Goal: Find specific page/section: Find specific page/section

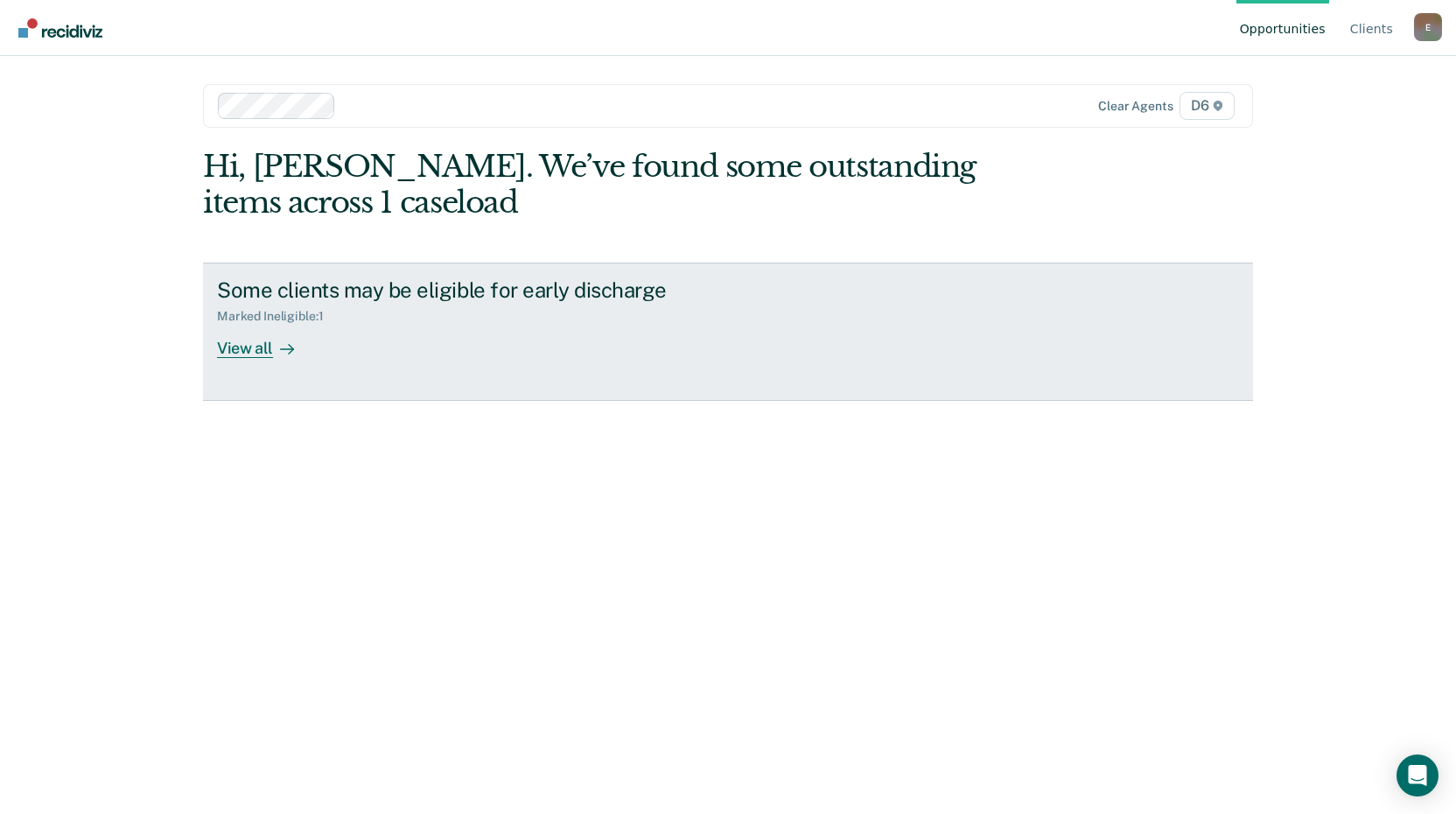
click at [250, 352] on div "View all" at bounding box center [266, 340] width 98 height 34
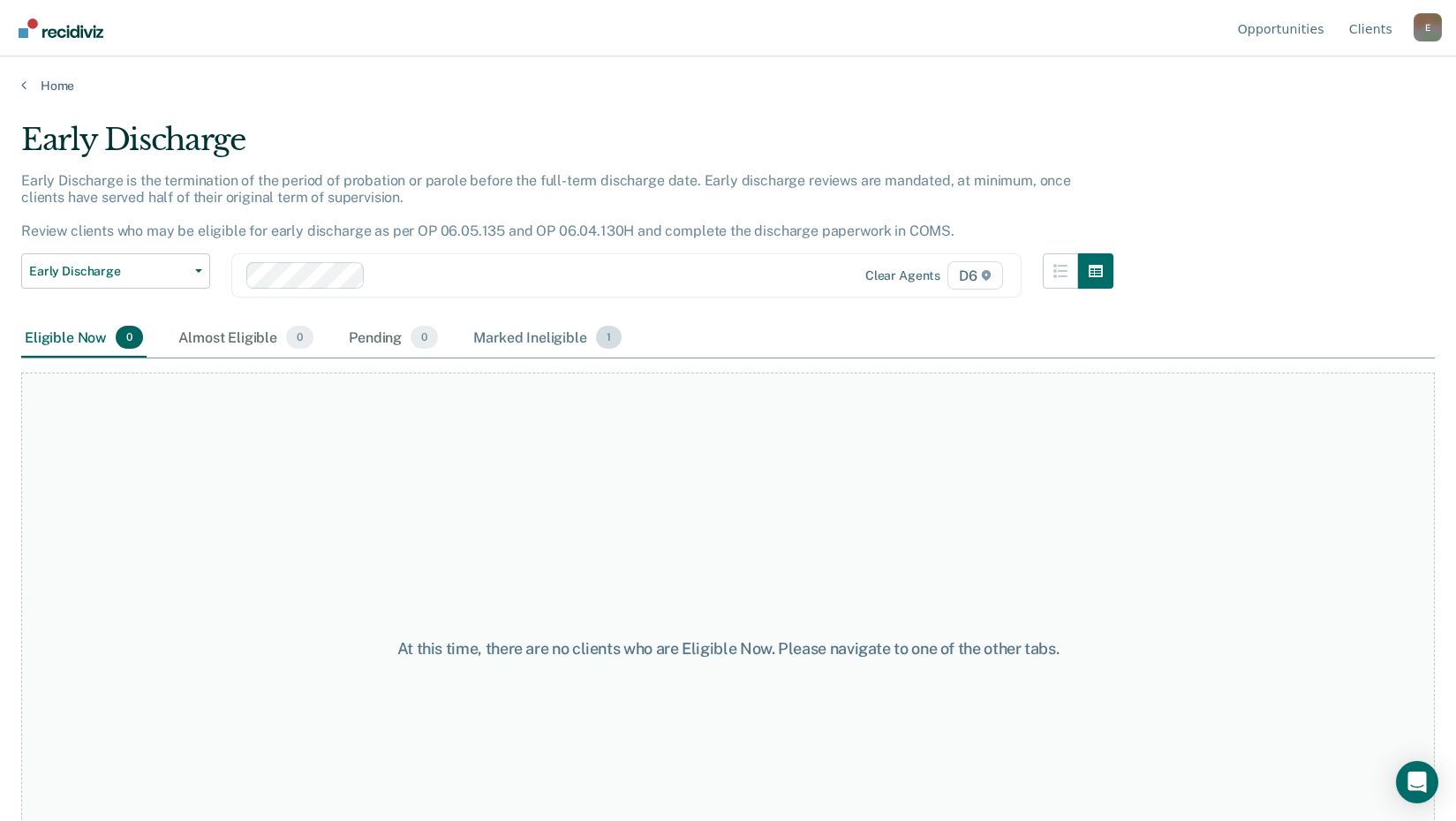
click at [541, 340] on div "Marked Ineligible 1" at bounding box center [547, 338] width 155 height 39
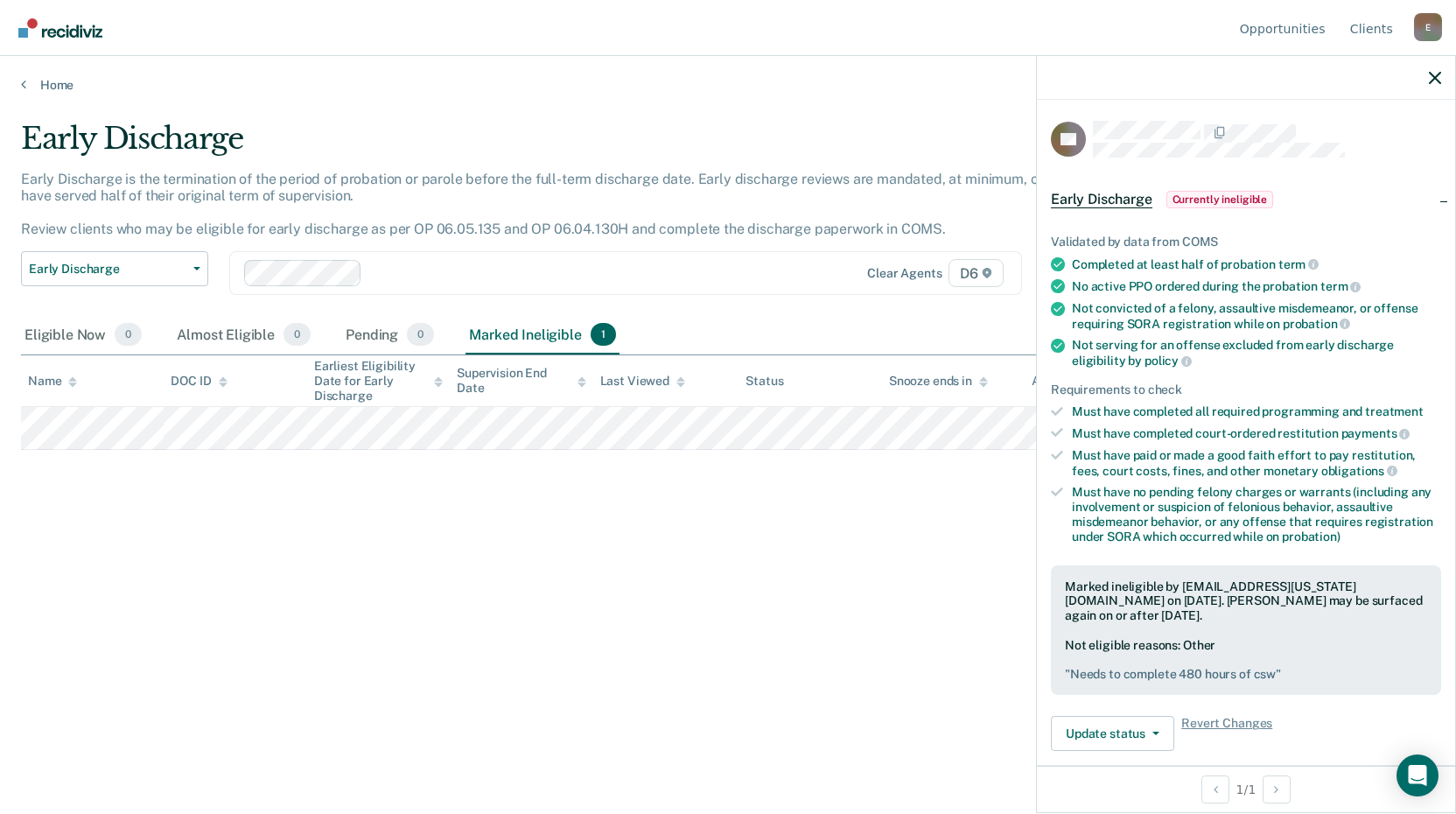
click at [572, 605] on div "Early Discharge Early Discharge is the termination of the period of probation o…" at bounding box center [728, 401] width 1414 height 562
click at [56, 84] on link "Home" at bounding box center [728, 85] width 1414 height 16
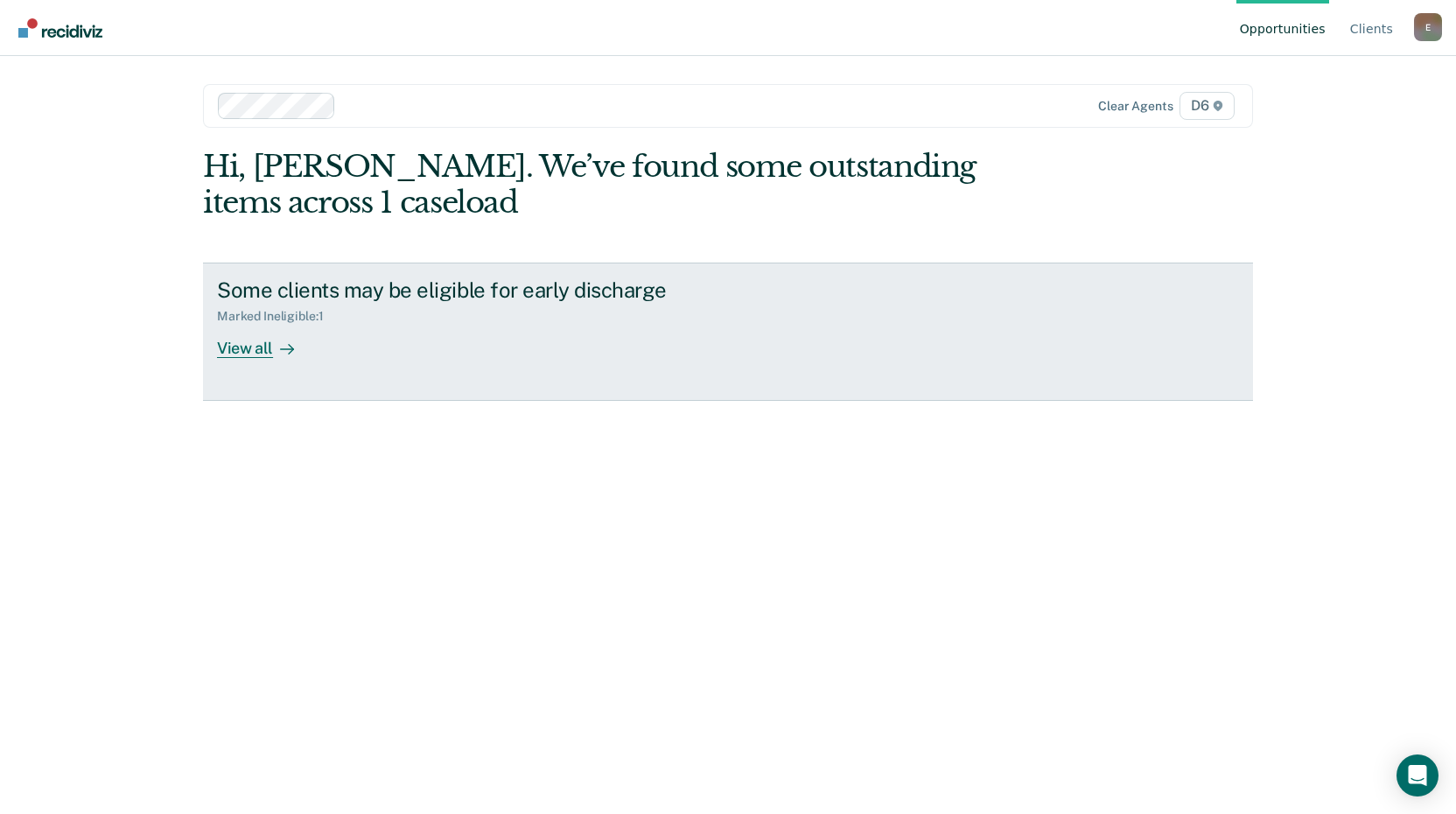
click at [231, 349] on div "View all" at bounding box center [266, 340] width 98 height 34
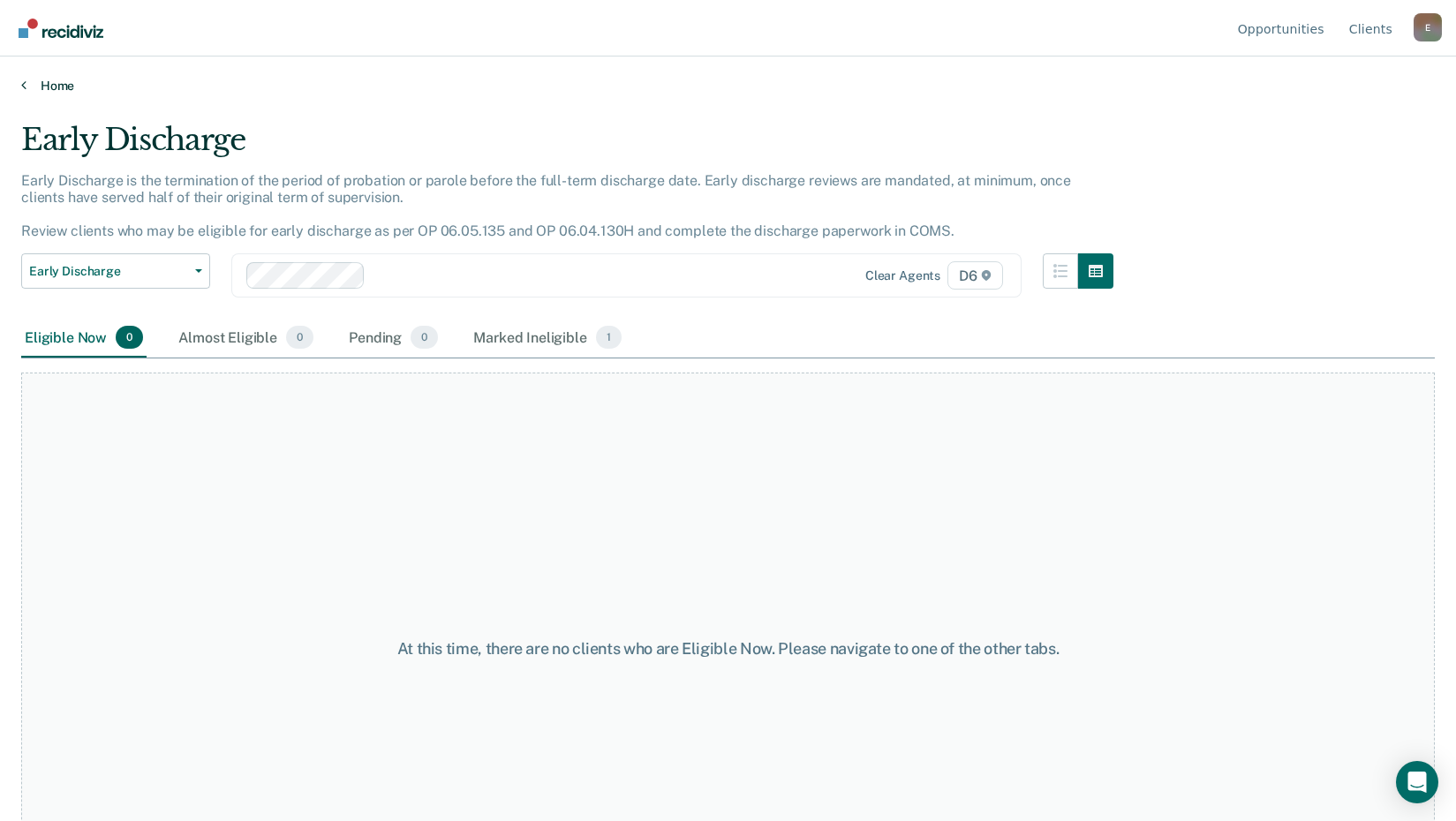
click at [49, 80] on link "Home" at bounding box center [728, 86] width 1413 height 16
